Goal: Information Seeking & Learning: Learn about a topic

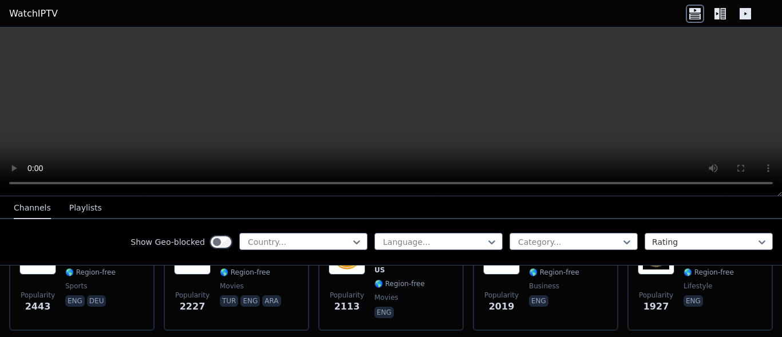
scroll to position [535, 0]
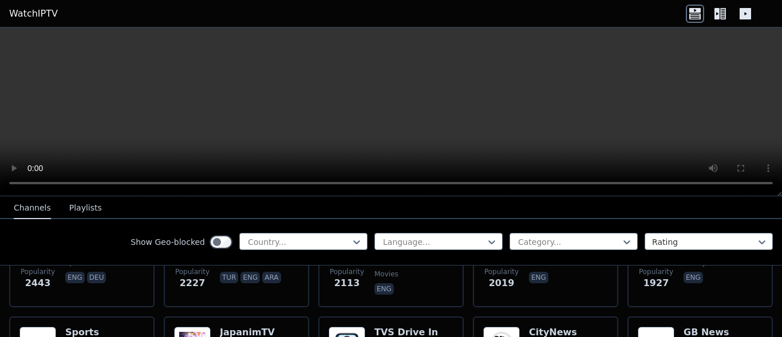
click at [75, 212] on button "Playlists" at bounding box center [85, 209] width 33 height 22
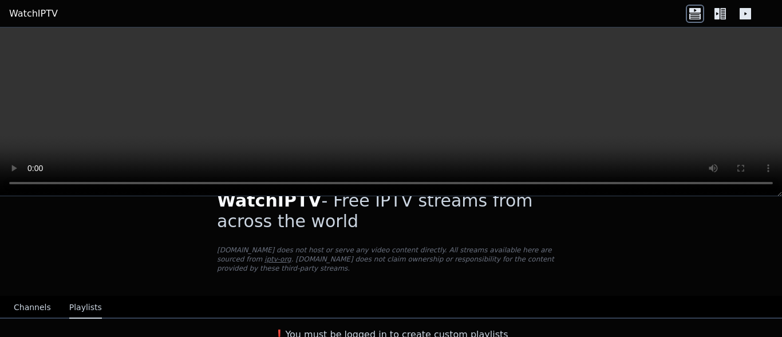
scroll to position [0, 0]
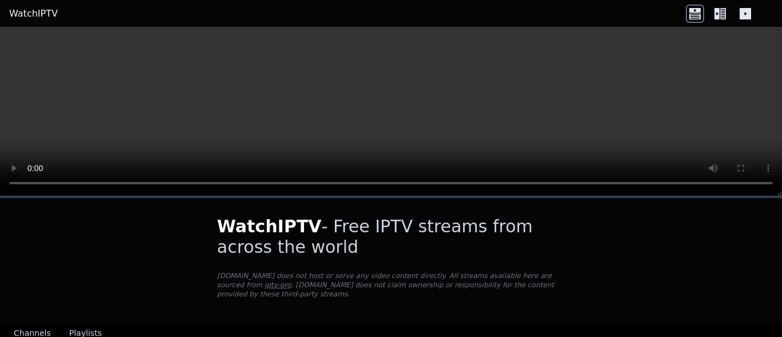
click at [741, 9] on icon at bounding box center [745, 13] width 11 height 11
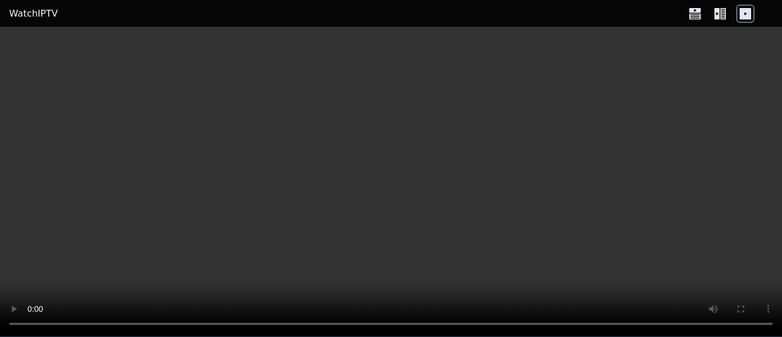
click at [696, 15] on icon at bounding box center [695, 14] width 18 height 18
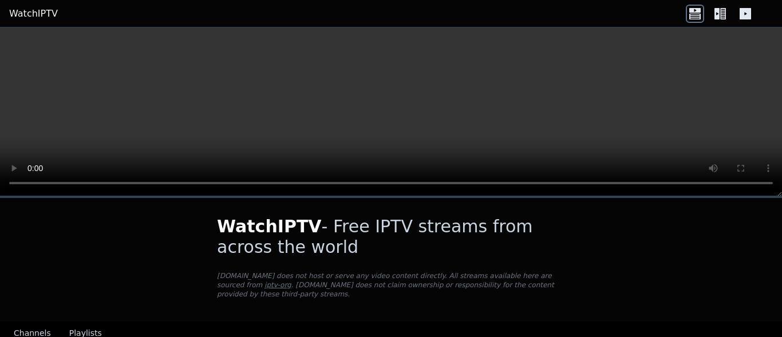
click at [708, 15] on div at bounding box center [720, 14] width 69 height 18
click at [723, 14] on icon at bounding box center [723, 13] width 6 height 11
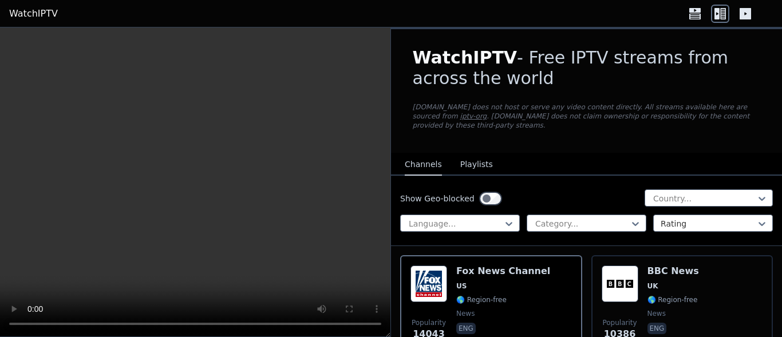
click at [733, 179] on div "Show Geo-blocked Country... Language... Category... Rating" at bounding box center [586, 211] width 391 height 70
click at [756, 193] on icon at bounding box center [761, 198] width 11 height 11
click at [743, 218] on div at bounding box center [709, 223] width 96 height 11
click at [744, 218] on div at bounding box center [709, 223] width 96 height 11
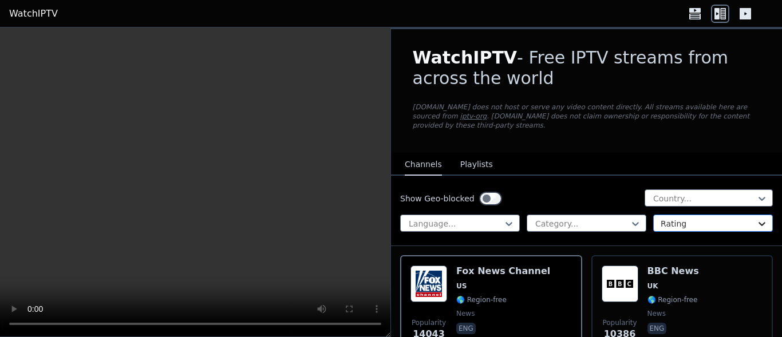
click at [756, 218] on icon at bounding box center [761, 223] width 11 height 11
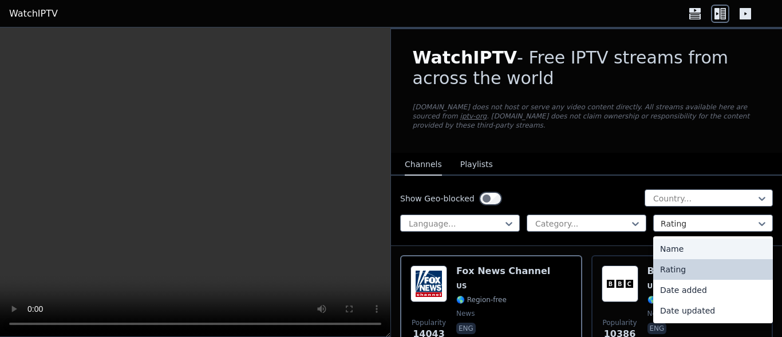
click at [703, 239] on div "Name" at bounding box center [713, 249] width 120 height 21
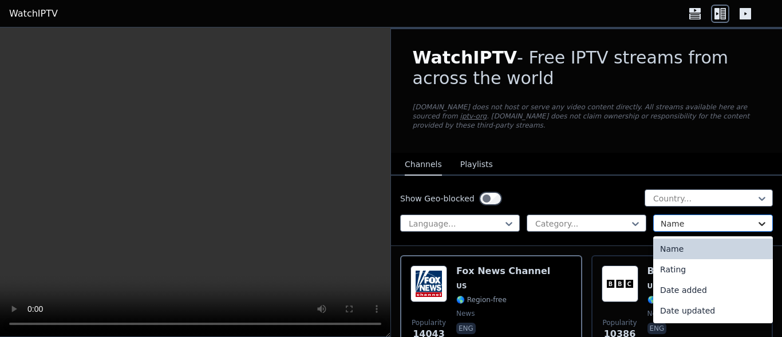
click at [756, 218] on icon at bounding box center [761, 223] width 11 height 11
click at [704, 301] on div "Date updated" at bounding box center [713, 311] width 120 height 21
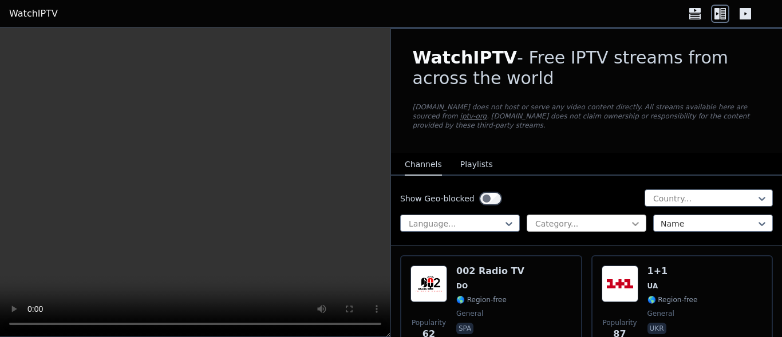
click at [632, 222] on icon at bounding box center [635, 224] width 7 height 4
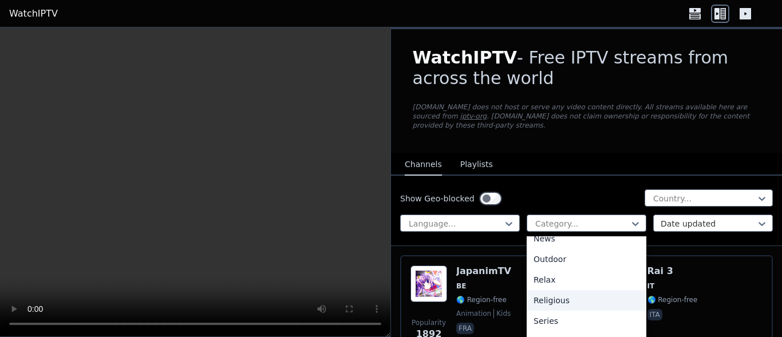
scroll to position [433, 0]
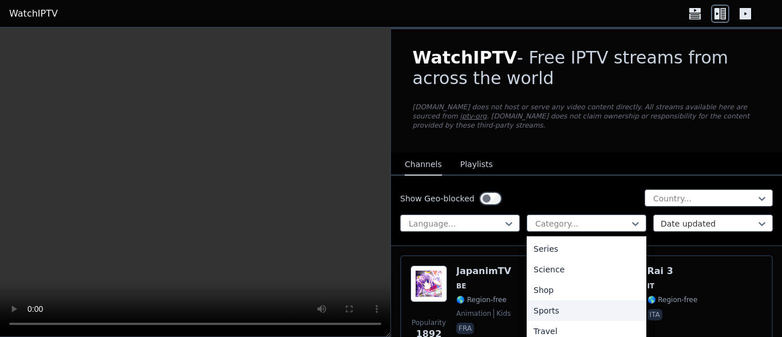
click at [586, 301] on div "Sports" at bounding box center [587, 311] width 120 height 21
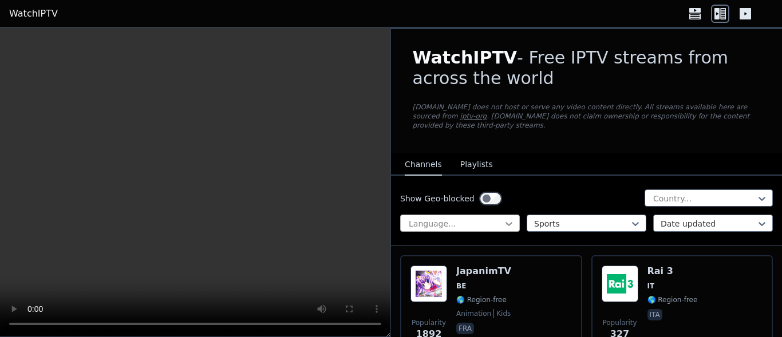
click at [505, 218] on icon at bounding box center [508, 223] width 11 height 11
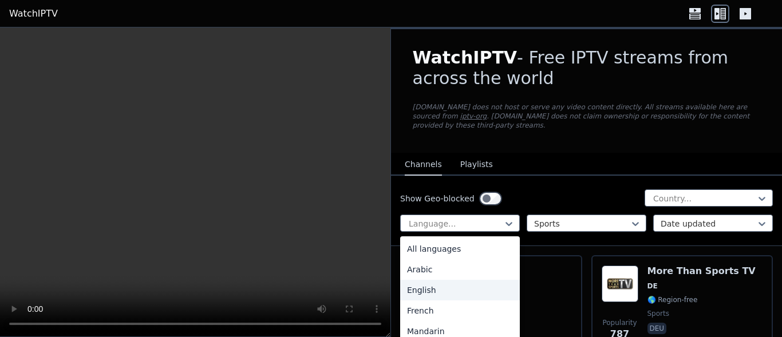
click at [445, 289] on div "English" at bounding box center [460, 290] width 120 height 21
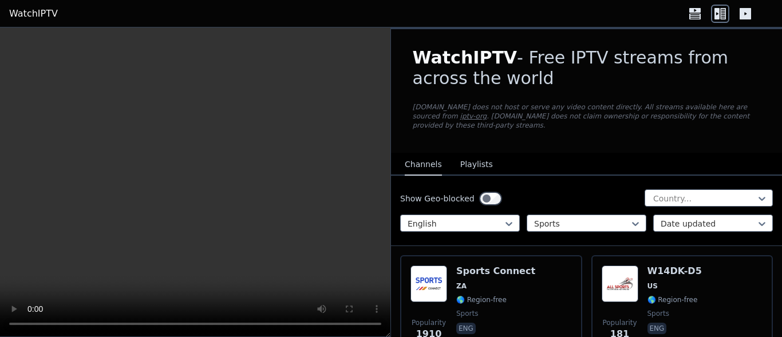
click at [460, 154] on button "Playlists" at bounding box center [476, 165] width 33 height 22
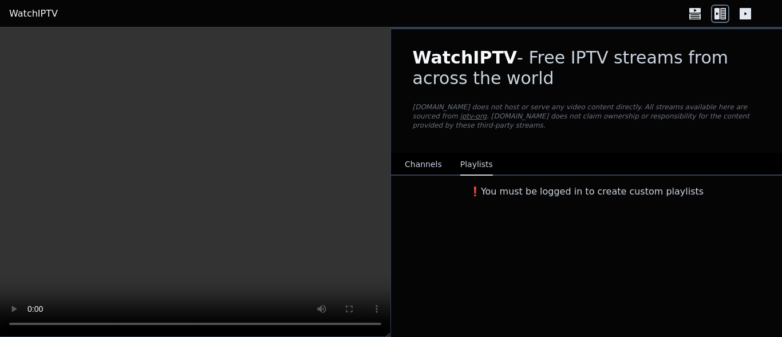
click at [415, 154] on button "Channels" at bounding box center [423, 165] width 37 height 22
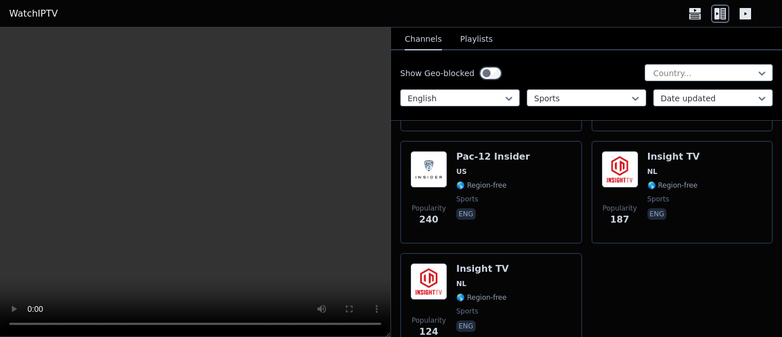
scroll to position [2655, 0]
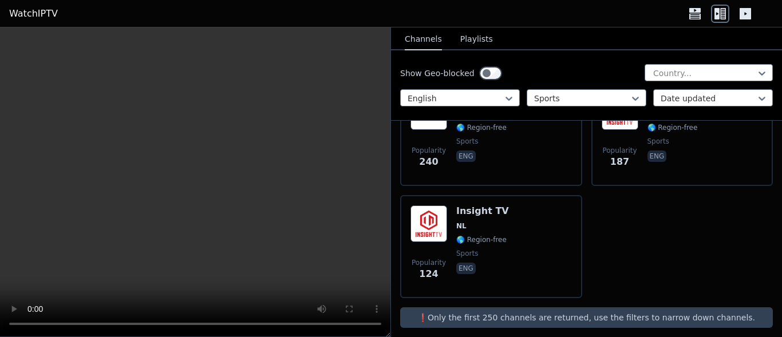
click at [657, 312] on p "❗️Only the first 250 channels are returned, use the filters to narrow down chan…" at bounding box center [587, 317] width 364 height 11
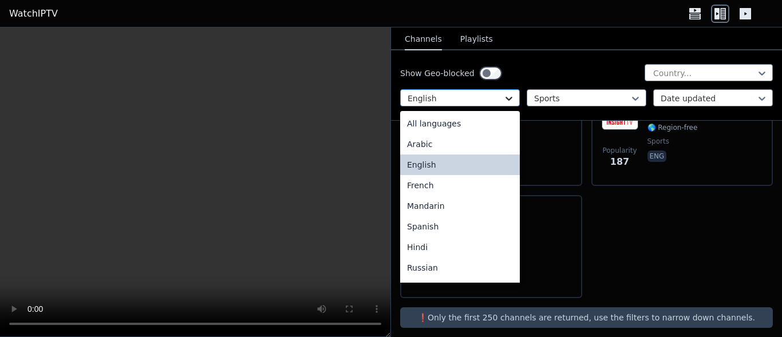
click at [506, 98] on icon at bounding box center [509, 99] width 7 height 4
click at [467, 126] on div "All languages" at bounding box center [460, 123] width 120 height 21
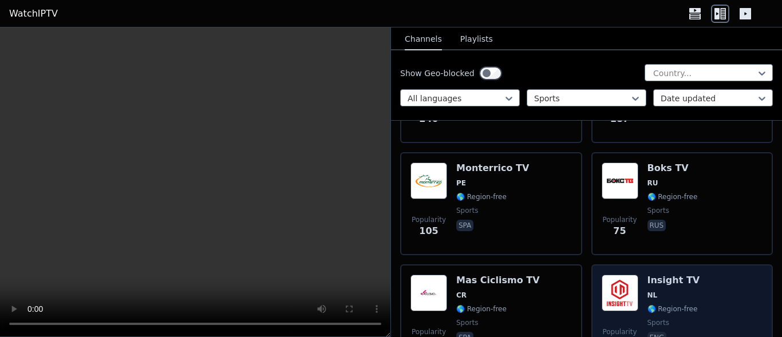
scroll to position [6262, 0]
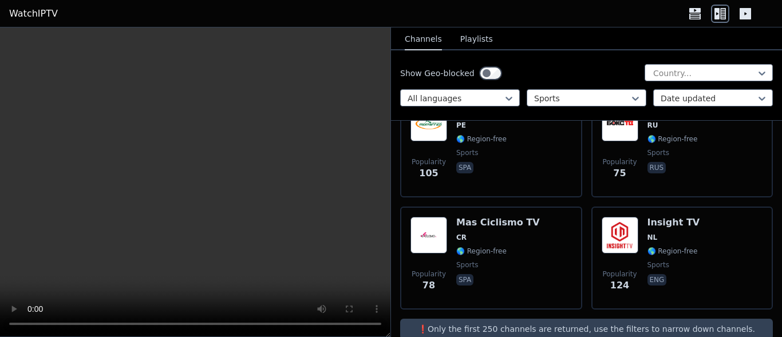
click at [566, 323] on p "❗️Only the first 250 channels are returned, use the filters to narrow down chan…" at bounding box center [587, 328] width 364 height 11
click at [704, 323] on p "❗️Only the first 250 channels are returned, use the filters to narrow down chan…" at bounding box center [587, 328] width 364 height 11
click at [447, 323] on p "❗️Only the first 250 channels are returned, use the filters to narrow down chan…" at bounding box center [587, 328] width 364 height 11
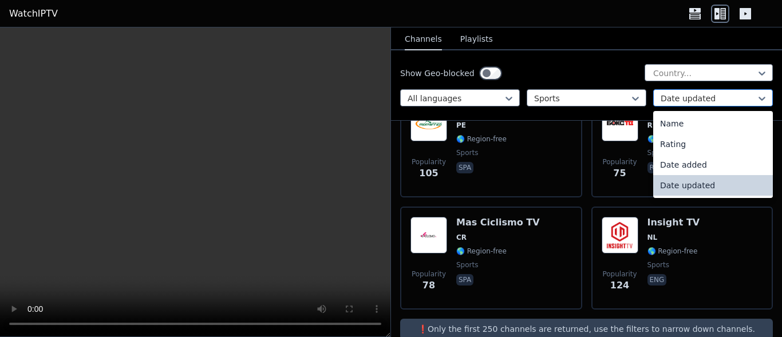
click at [675, 100] on div at bounding box center [709, 98] width 96 height 11
click at [690, 119] on div "Name" at bounding box center [713, 123] width 120 height 21
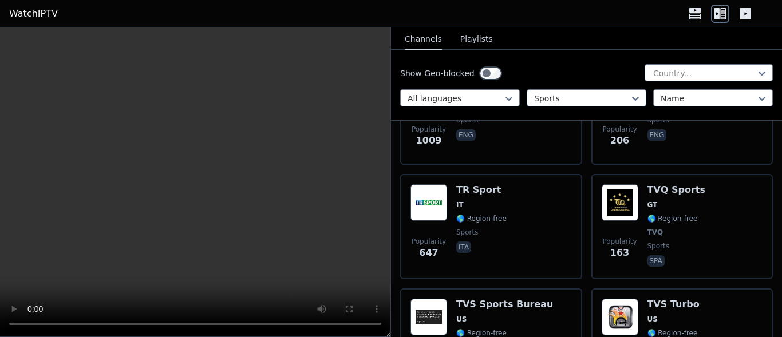
scroll to position [5322, 0]
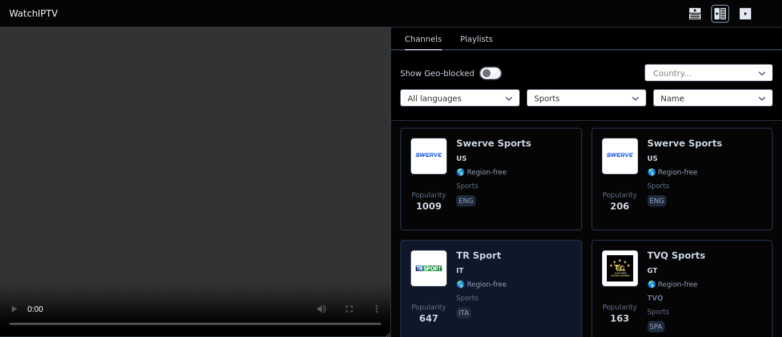
click at [476, 307] on span "ita" at bounding box center [481, 314] width 50 height 14
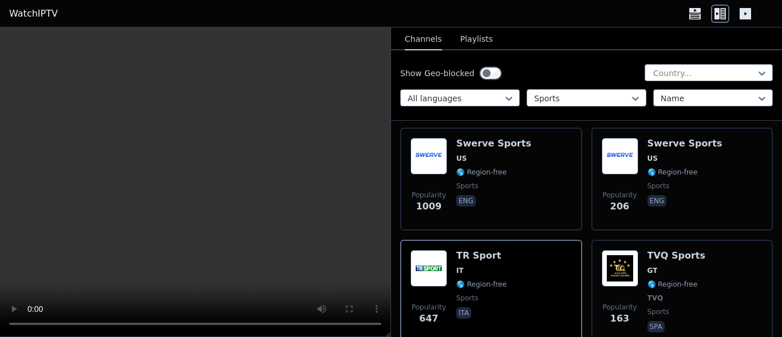
click at [611, 101] on div at bounding box center [582, 98] width 96 height 11
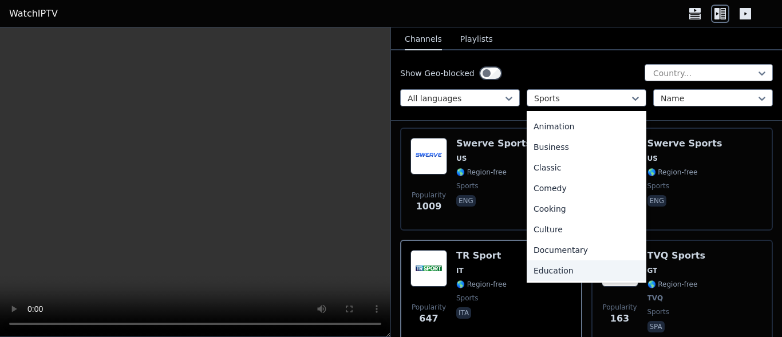
scroll to position [0, 0]
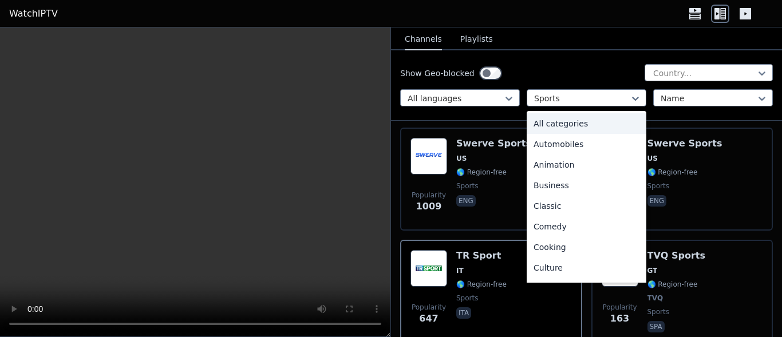
click at [562, 117] on div "All categories" at bounding box center [587, 123] width 120 height 21
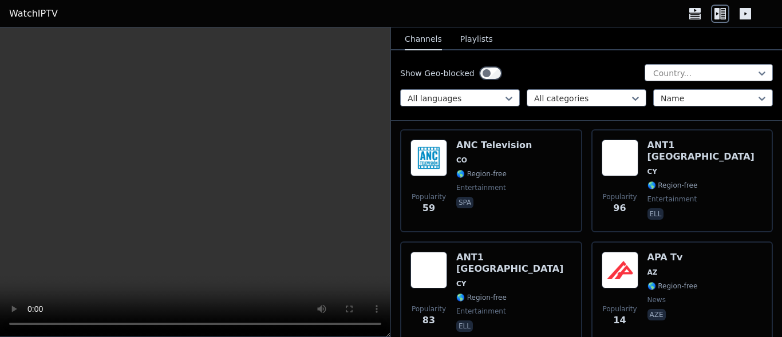
scroll to position [8945, 0]
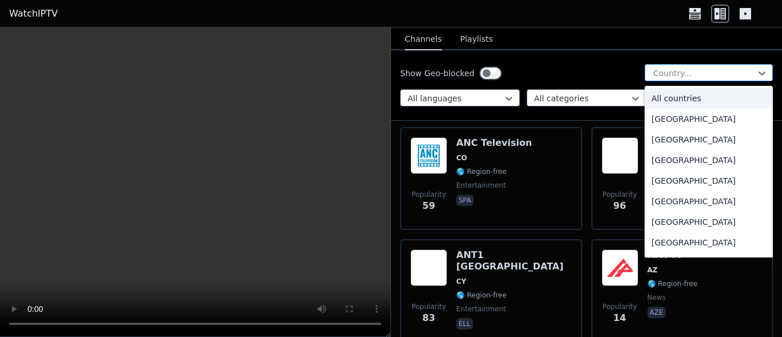
click at [689, 76] on div at bounding box center [704, 73] width 104 height 11
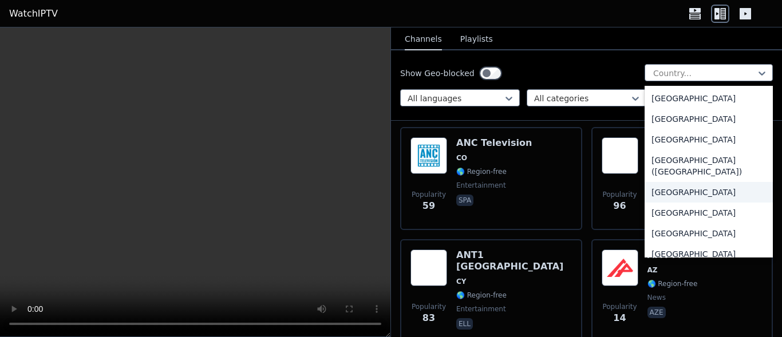
scroll to position [2669, 0]
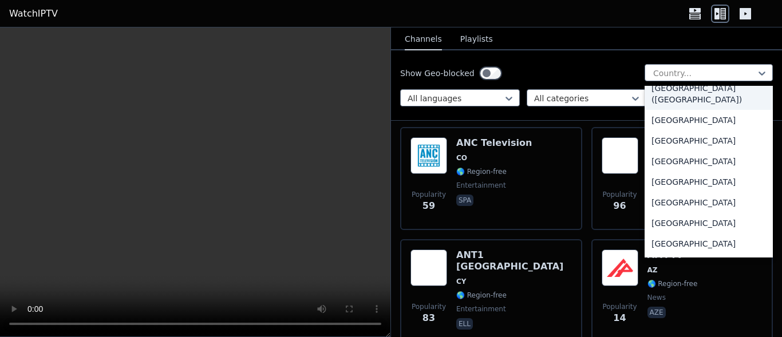
click at [705, 101] on div "[GEOGRAPHIC_DATA] ([GEOGRAPHIC_DATA])" at bounding box center [709, 94] width 128 height 32
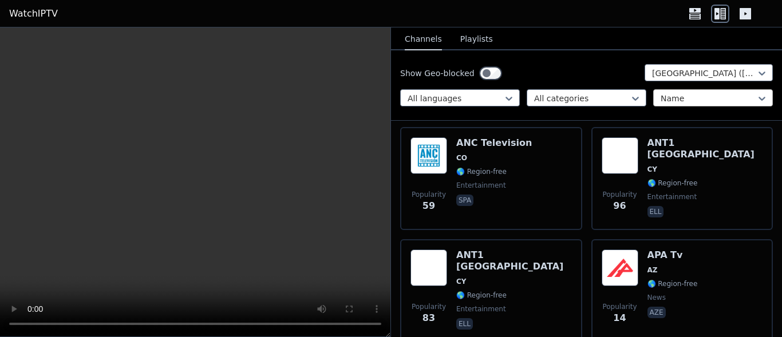
click at [708, 95] on div at bounding box center [709, 98] width 96 height 11
click at [609, 102] on div at bounding box center [582, 98] width 96 height 11
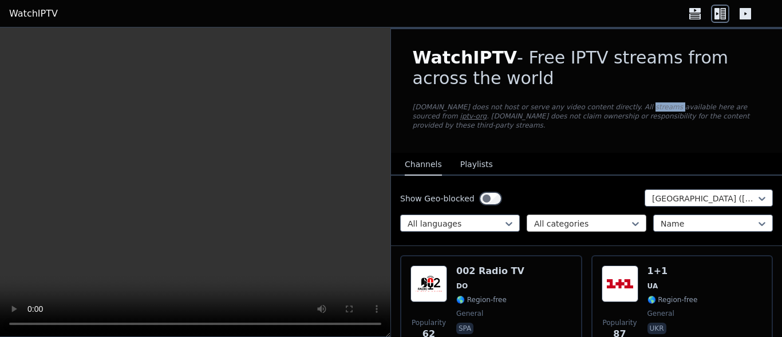
click at [609, 102] on div "WatchIPTV - Free IPTV streams from across the world [DOMAIN_NAME] does not host…" at bounding box center [586, 91] width 385 height 124
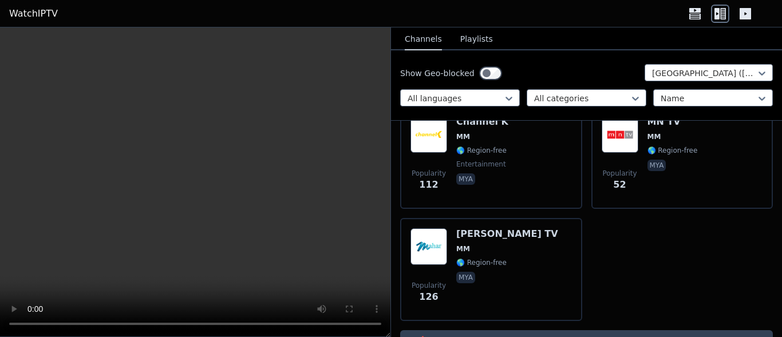
scroll to position [172, 0]
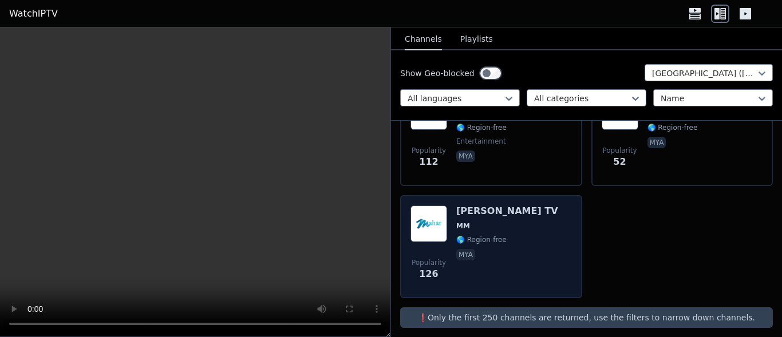
click at [441, 251] on span "Popularity 126" at bounding box center [429, 269] width 37 height 37
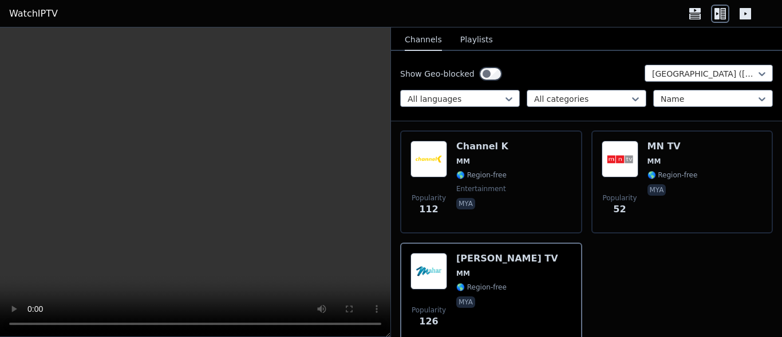
scroll to position [100, 0]
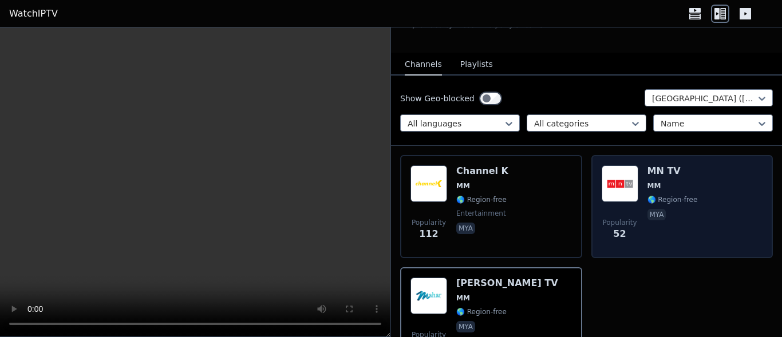
click at [648, 181] on span "MM" at bounding box center [655, 185] width 14 height 9
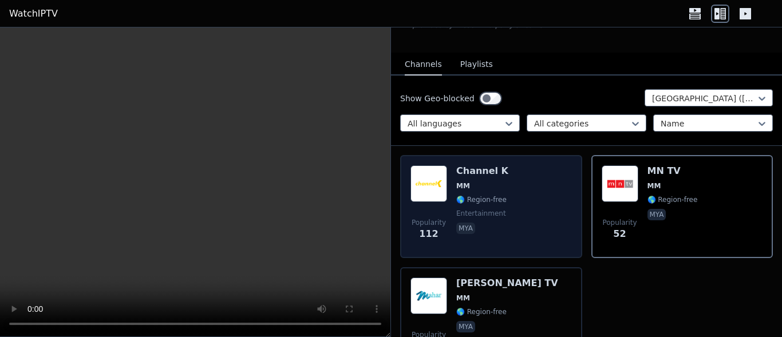
click at [502, 211] on div "Popularity 112 Channel K MM 🌎 Region-free entertainment mya" at bounding box center [491, 206] width 161 height 82
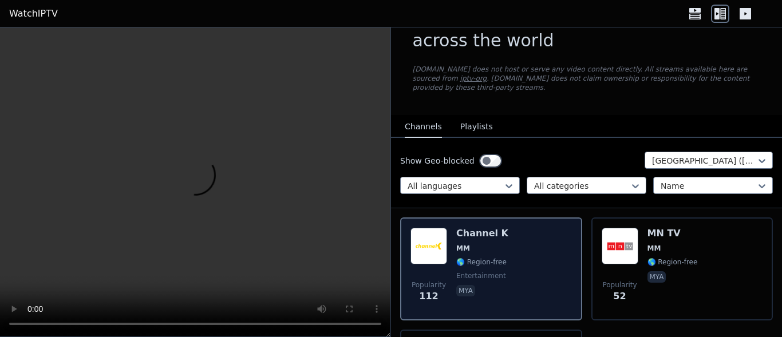
scroll to position [28, 0]
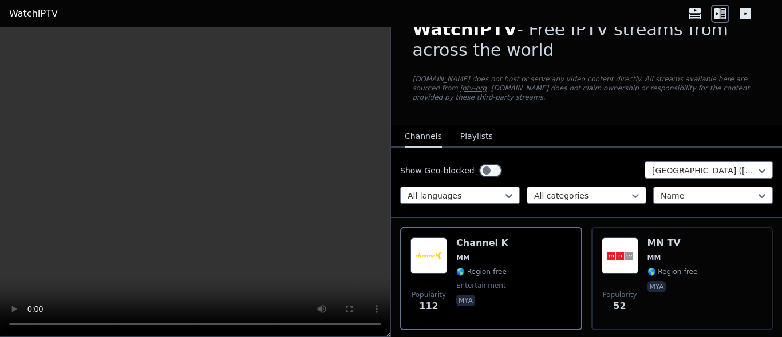
click at [473, 129] on button "Playlists" at bounding box center [476, 137] width 33 height 22
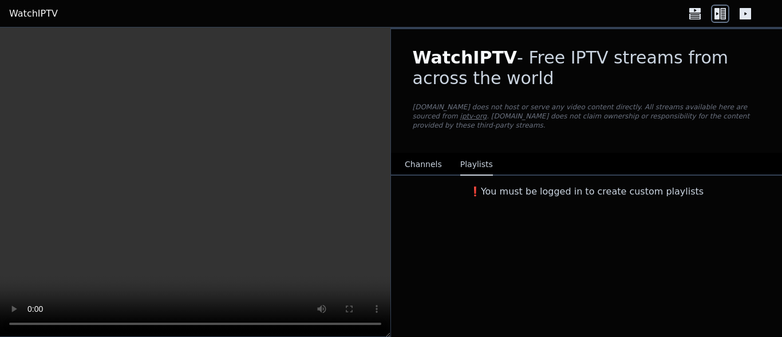
click at [490, 185] on h3 "❗️You must be logged in to create custom playlists" at bounding box center [586, 192] width 385 height 14
click at [689, 8] on icon at bounding box center [695, 14] width 18 height 18
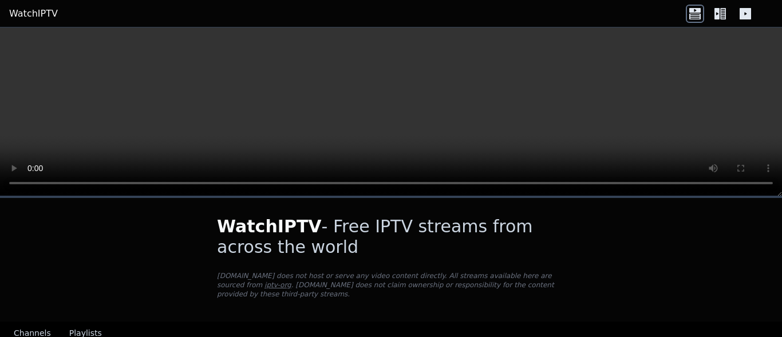
scroll to position [26, 0]
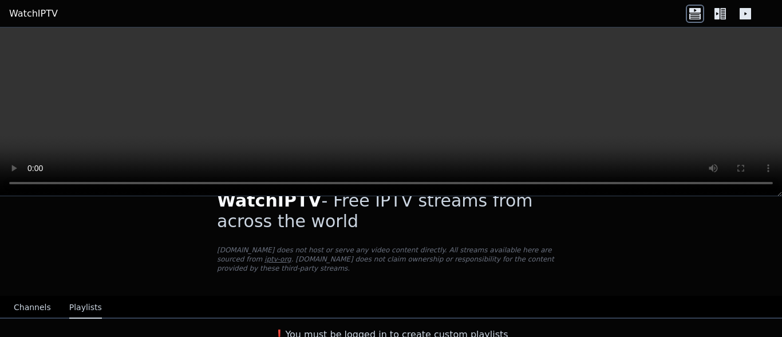
click at [751, 15] on icon at bounding box center [745, 13] width 11 height 11
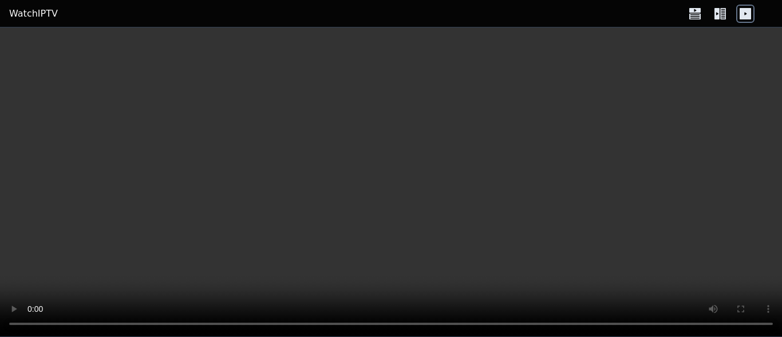
click at [690, 10] on icon at bounding box center [694, 10] width 11 height 5
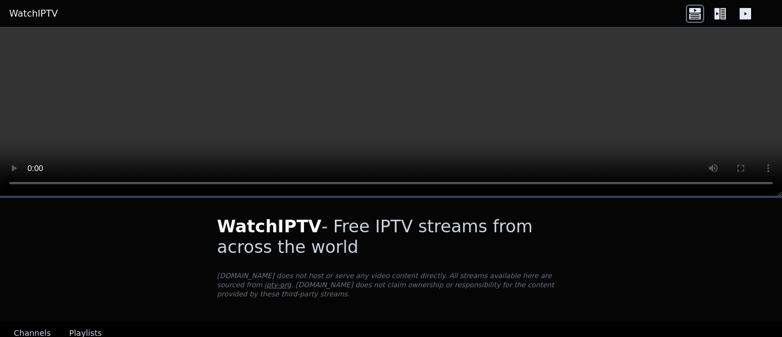
click at [36, 326] on button "Channels" at bounding box center [32, 334] width 37 height 22
